Goal: Task Accomplishment & Management: Complete application form

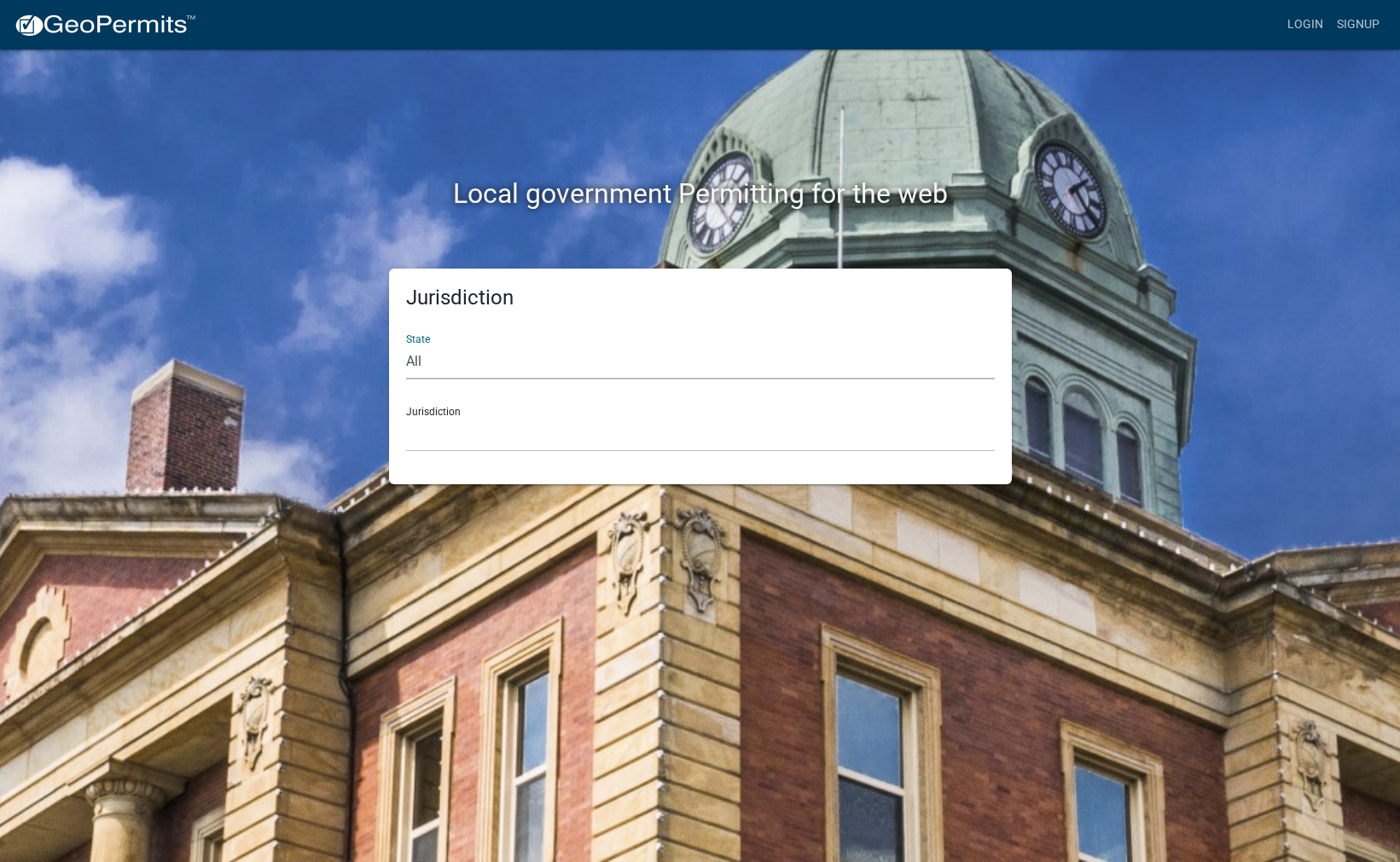
click at [417, 356] on select "All [US_STATE] [US_STATE] [US_STATE] [US_STATE] [US_STATE] [US_STATE] [US_STATE…" at bounding box center [700, 362] width 589 height 35
select select "[US_STATE]"
click at [406, 345] on select "All [US_STATE] [US_STATE] [US_STATE] [US_STATE] [US_STATE] [US_STATE] [US_STATE…" at bounding box center [700, 362] width 589 height 35
click at [464, 448] on select "[GEOGRAPHIC_DATA], [US_STATE] [GEOGRAPHIC_DATA], [US_STATE] [GEOGRAPHIC_DATA], …" at bounding box center [700, 434] width 589 height 35
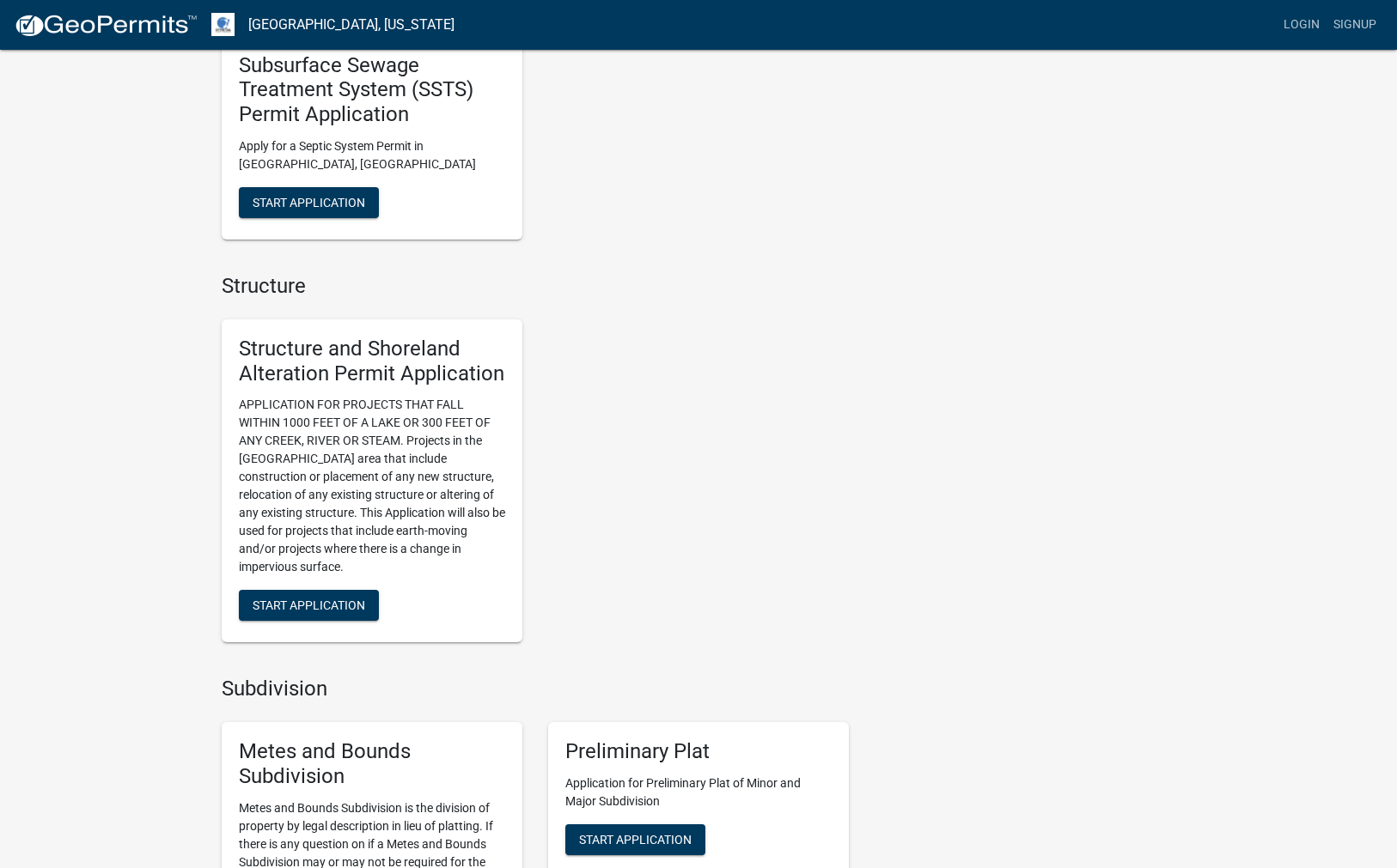
scroll to position [944, 0]
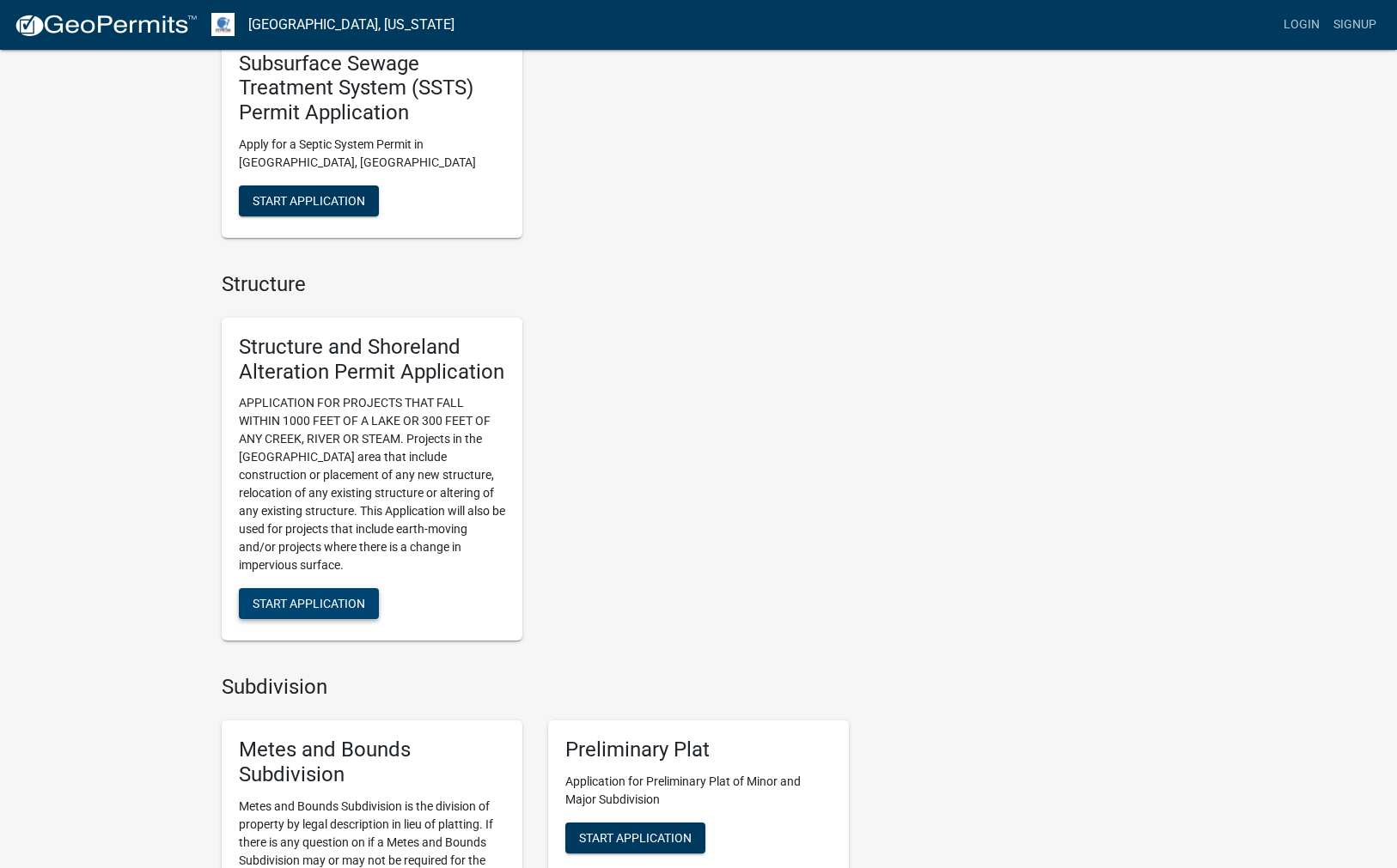
click at [302, 604] on span "Start Application" at bounding box center [308, 603] width 112 height 14
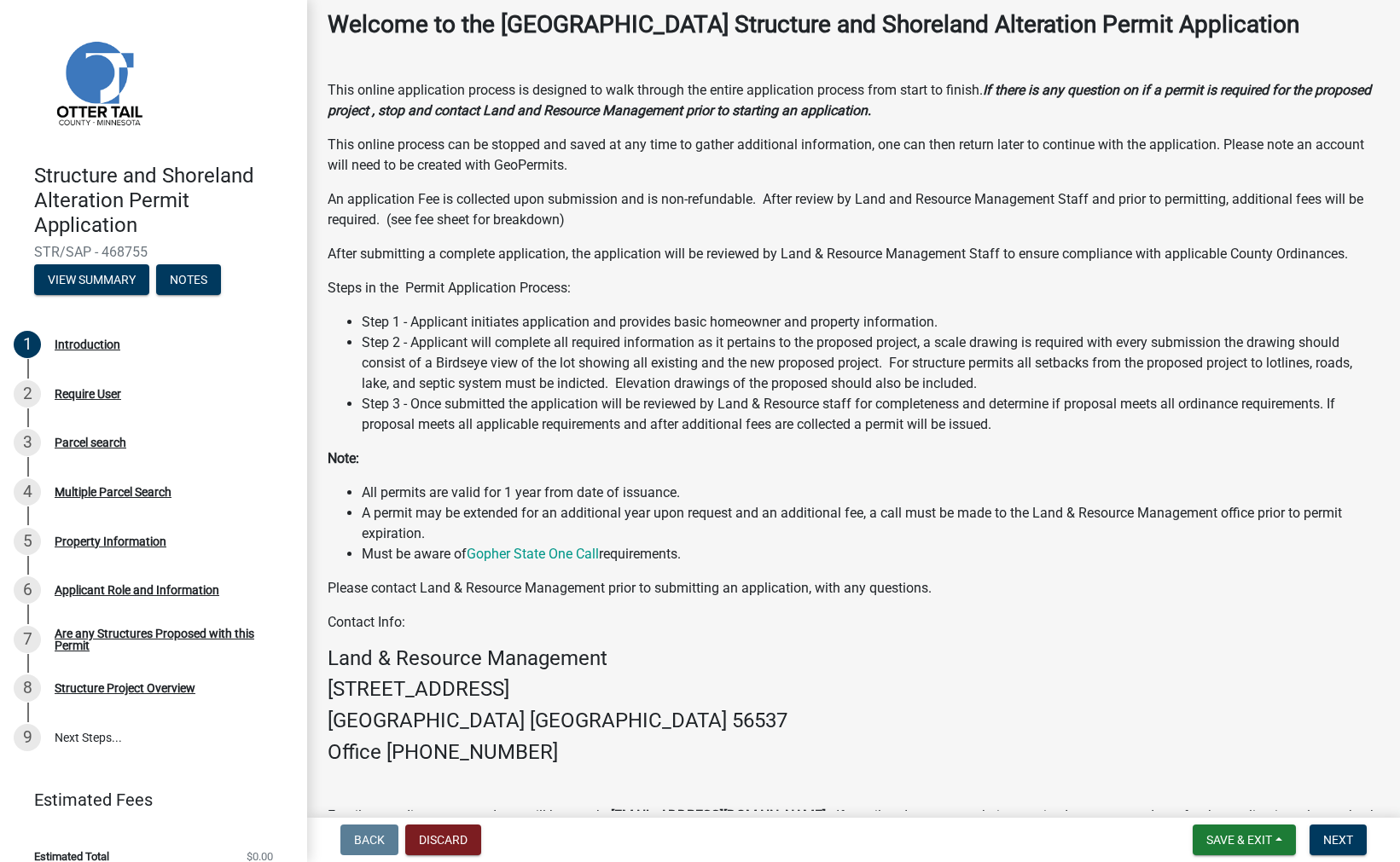
scroll to position [202, 0]
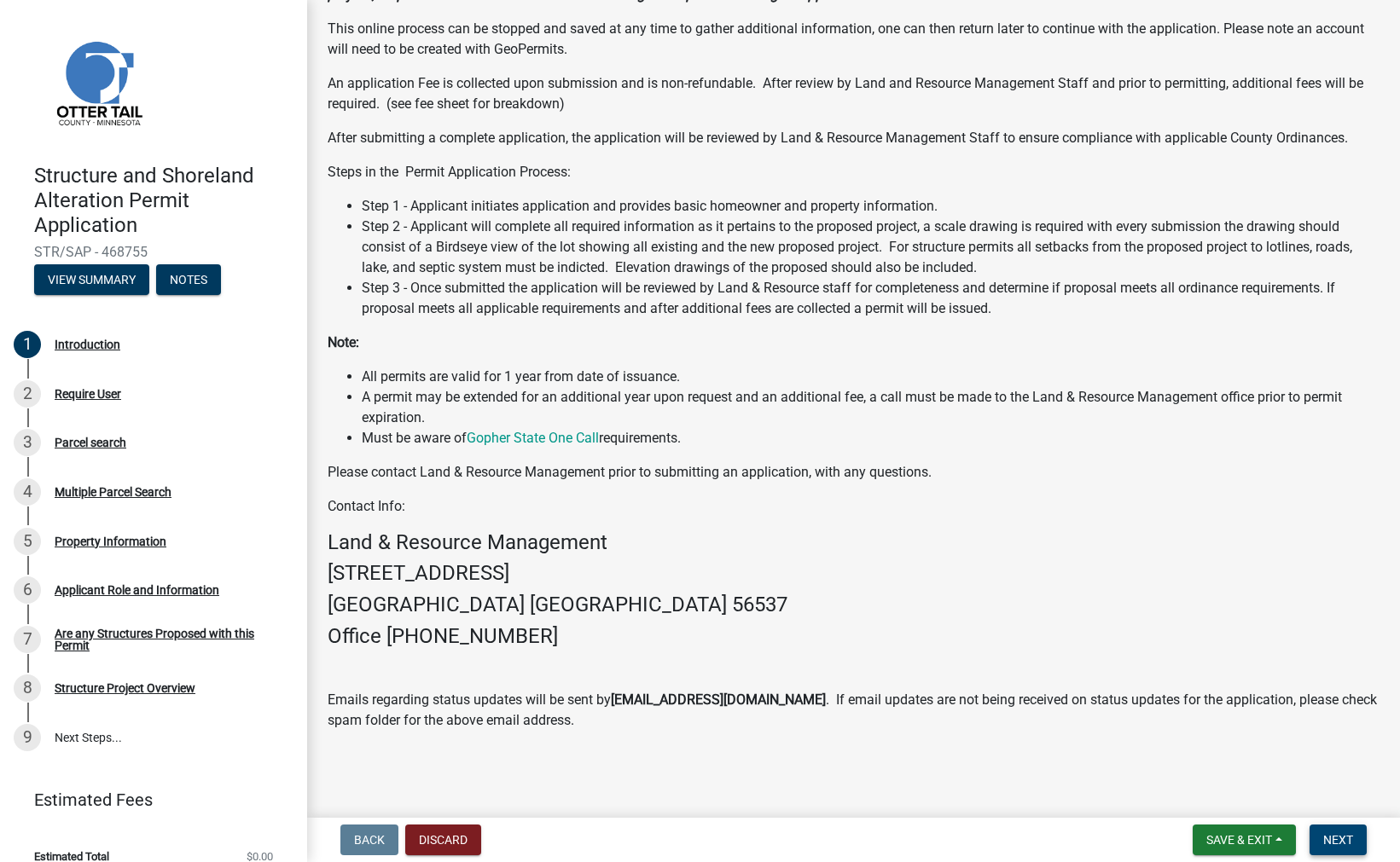
click at [1341, 837] on span "Next" at bounding box center [1338, 840] width 30 height 13
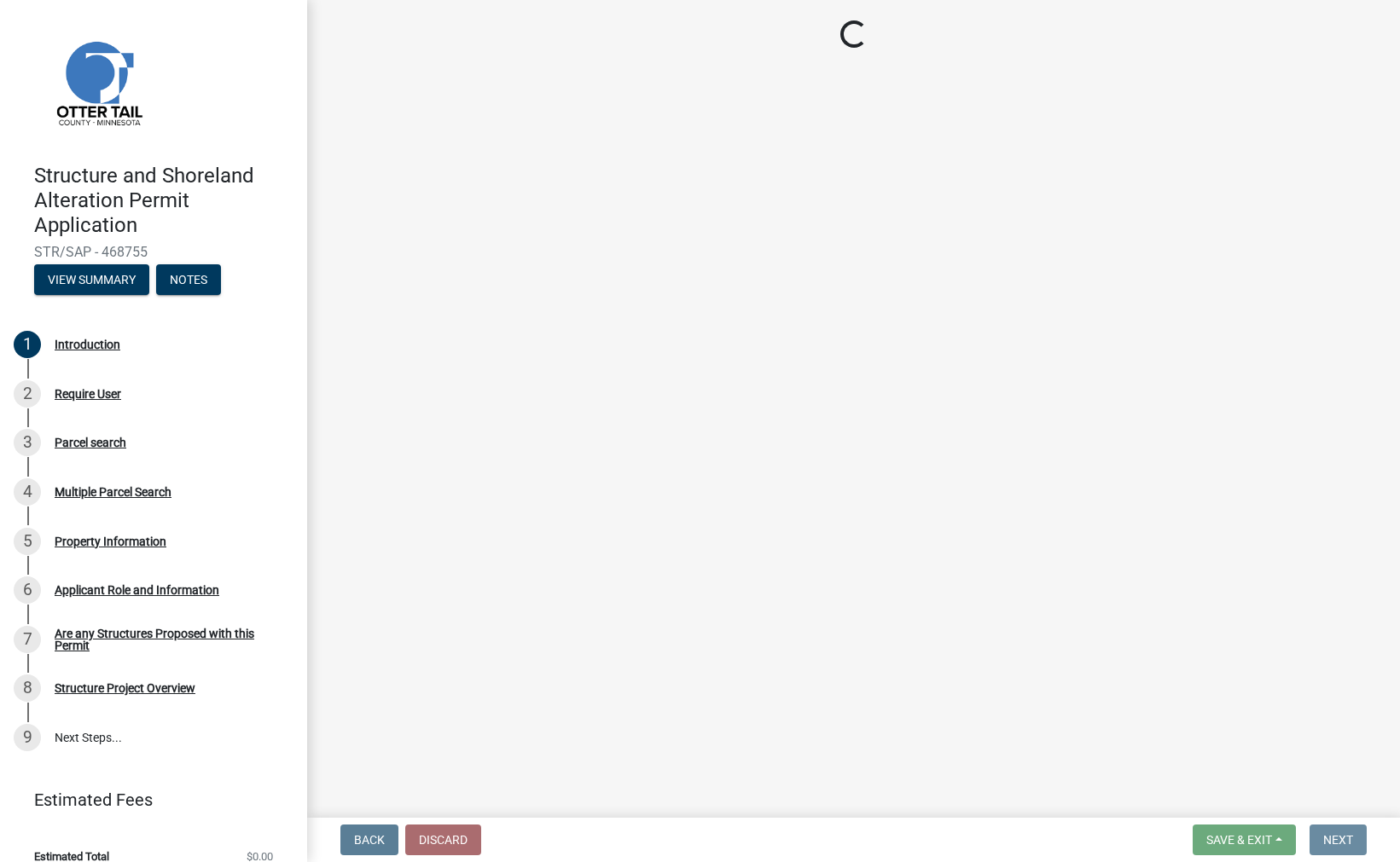
scroll to position [0, 0]
